Goal: Task Accomplishment & Management: Use online tool/utility

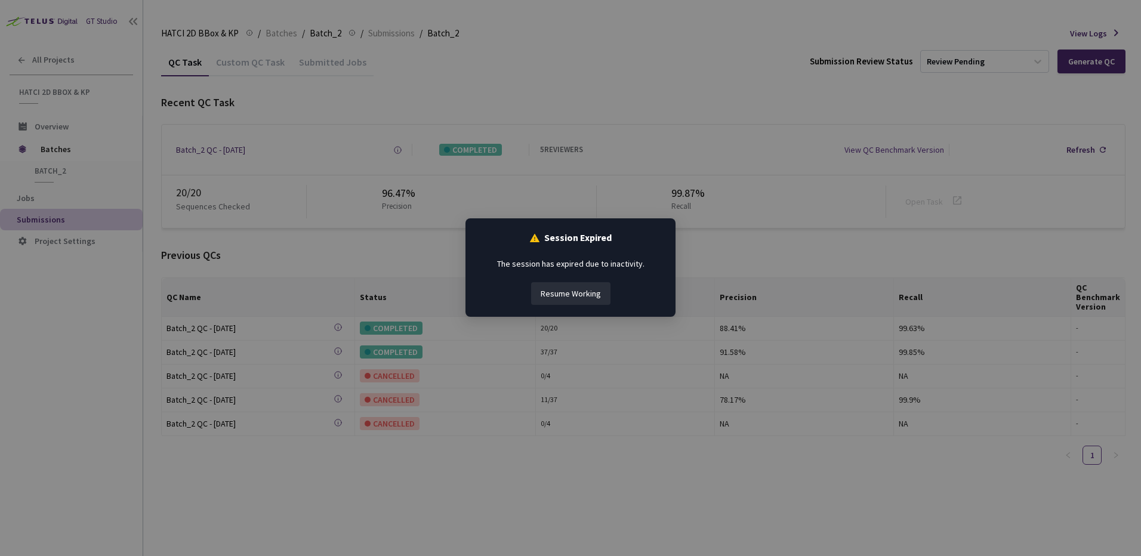
click at [593, 301] on button "Resume Working" at bounding box center [570, 293] width 79 height 23
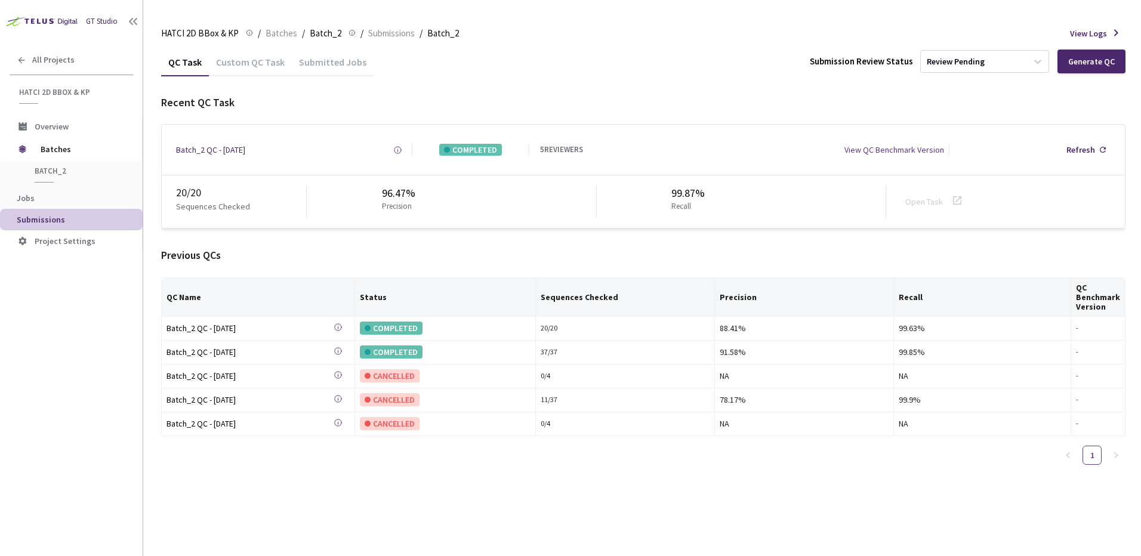
drag, startPoint x: 461, startPoint y: 231, endPoint x: 383, endPoint y: 214, distance: 79.4
click at [461, 239] on div "Recent QC Task Batch_2 QC - 02 Sep, 2025 Created at 02 Sep, 2025 at 9:55 AM EDT…" at bounding box center [643, 285] width 965 height 380
